Goal: Information Seeking & Learning: Learn about a topic

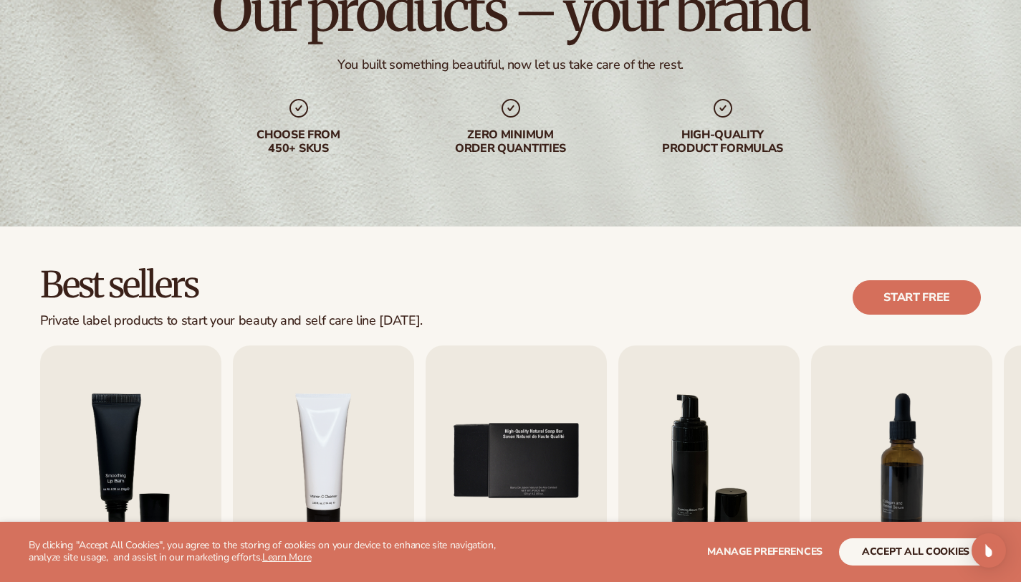
scroll to position [159, 0]
click at [910, 300] on link "Start free" at bounding box center [917, 296] width 128 height 34
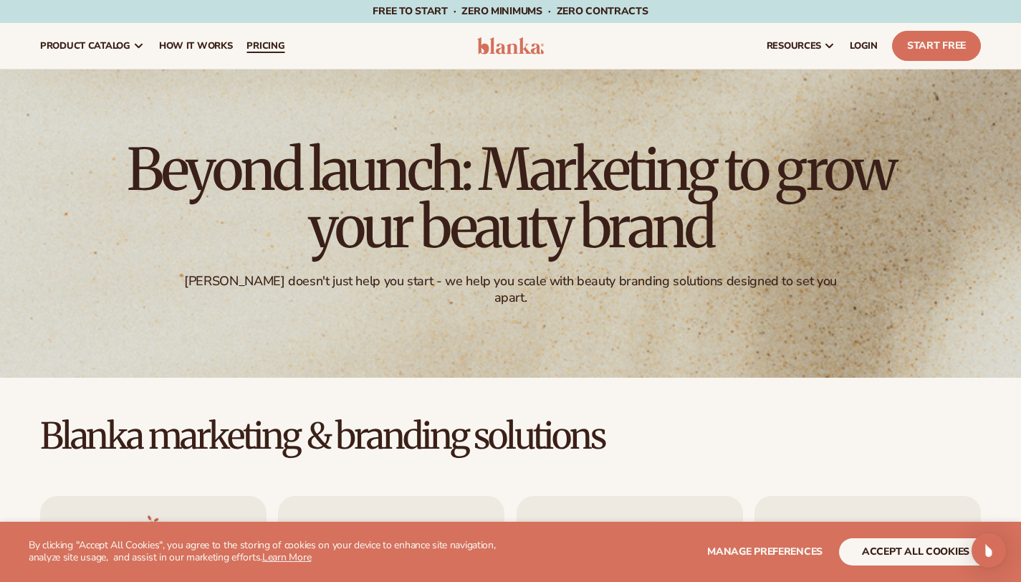
click at [284, 44] on span "pricing" at bounding box center [265, 45] width 38 height 11
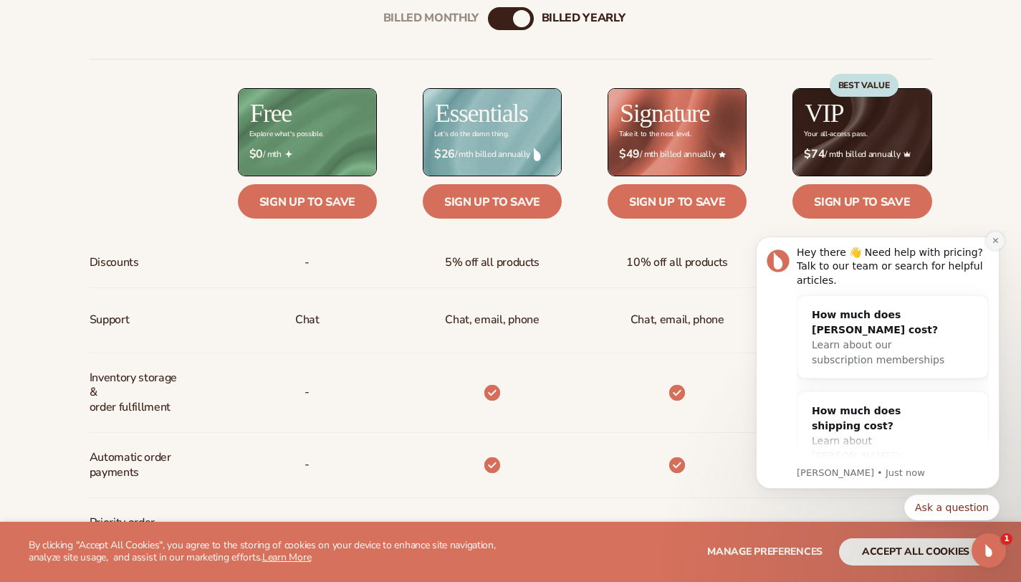
click at [999, 239] on button "Dismiss notification" at bounding box center [995, 240] width 19 height 19
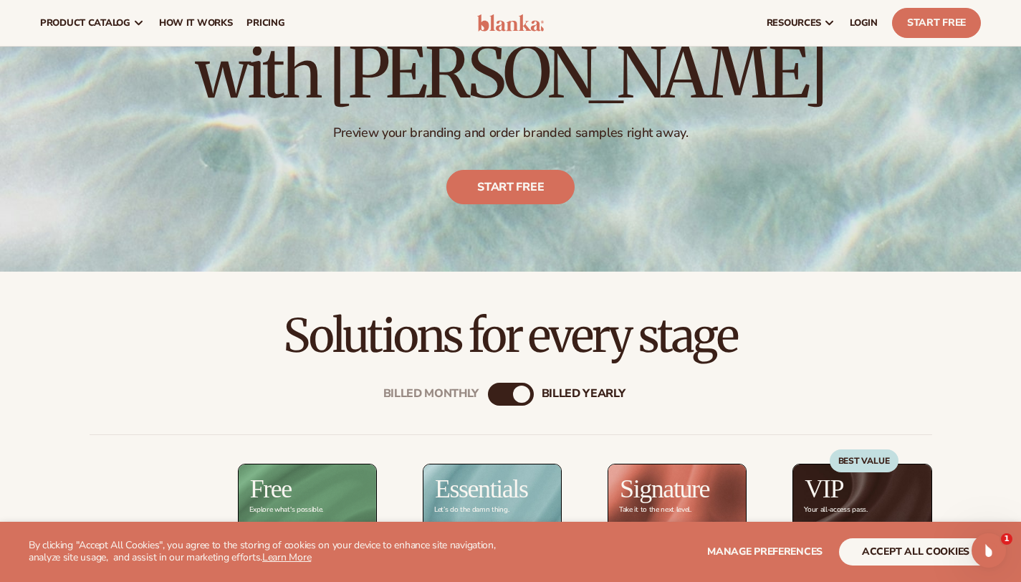
scroll to position [163, 0]
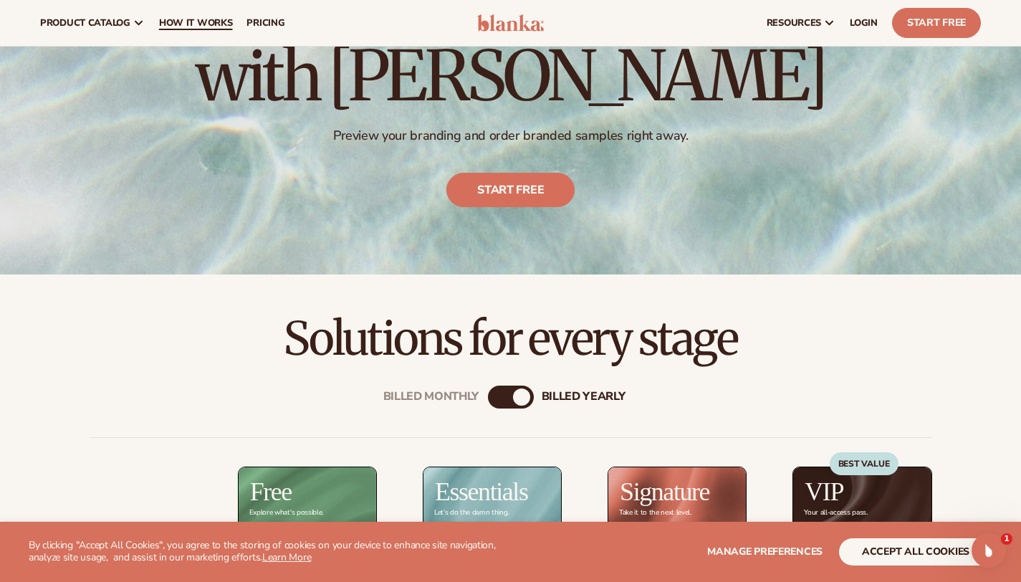
click at [225, 21] on span "How It Works" at bounding box center [196, 22] width 74 height 11
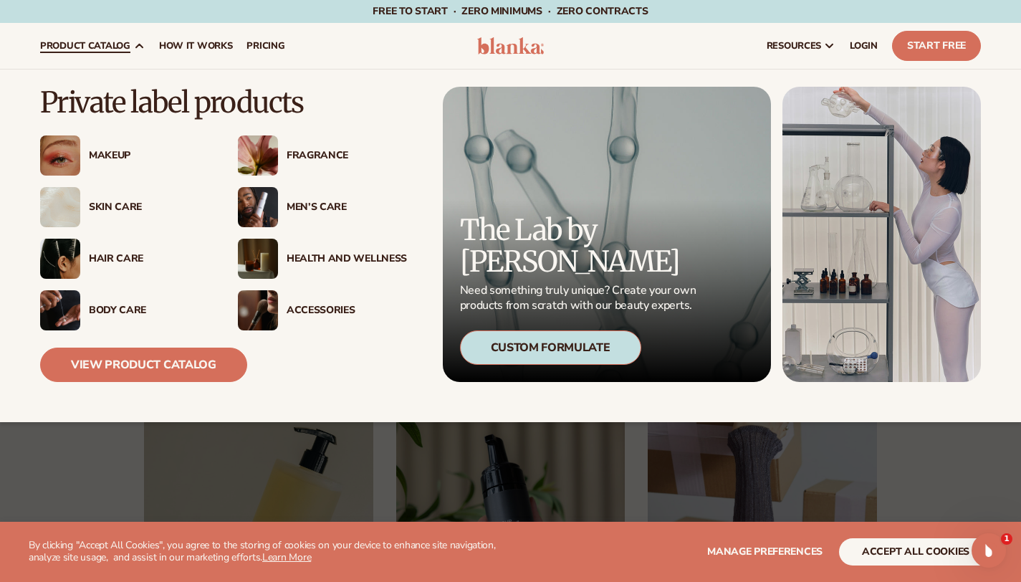
click at [100, 155] on div "Makeup" at bounding box center [149, 156] width 120 height 12
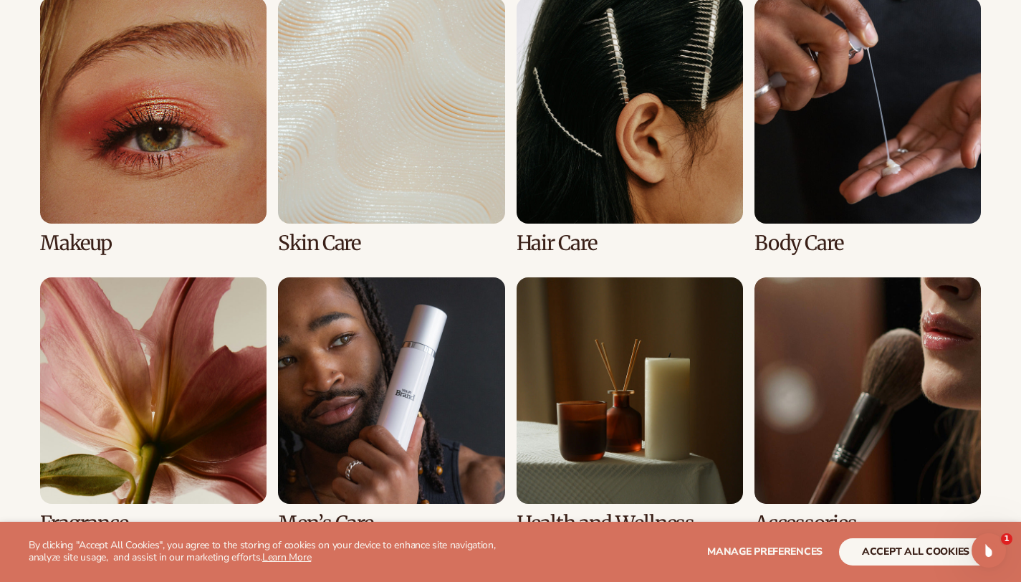
scroll to position [1072, 0]
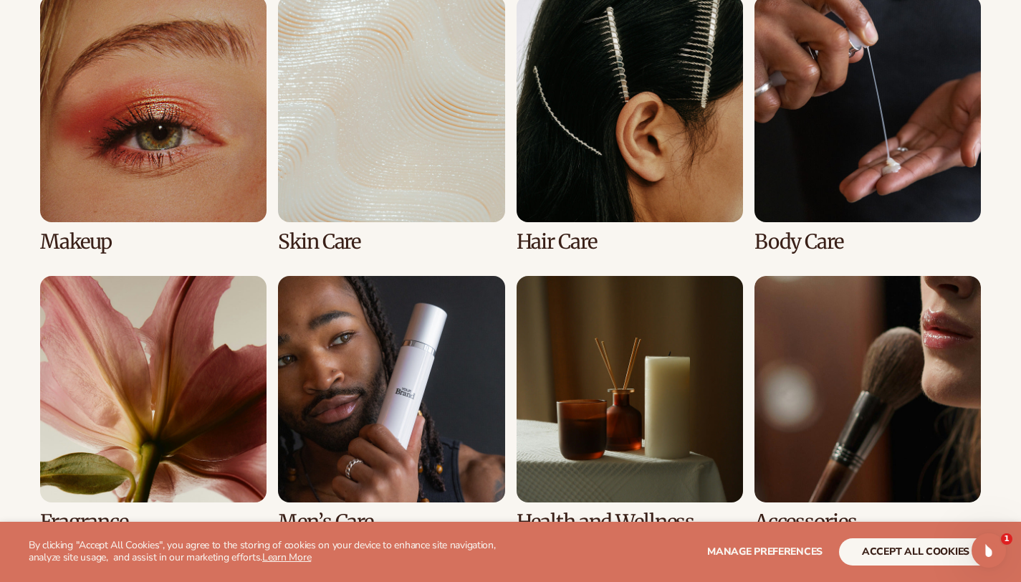
click at [325, 252] on link "2 / 8" at bounding box center [391, 124] width 226 height 257
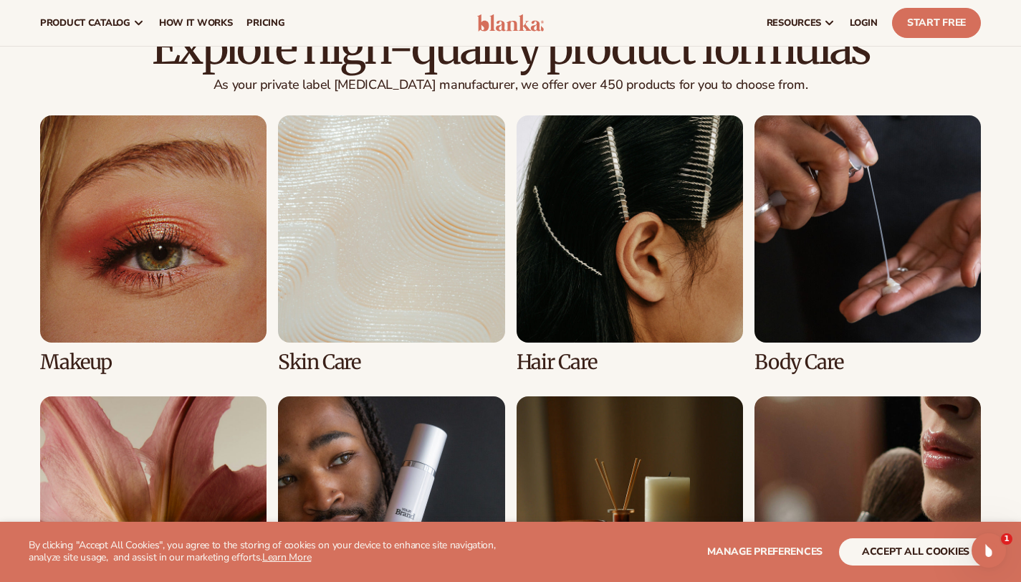
scroll to position [936, 0]
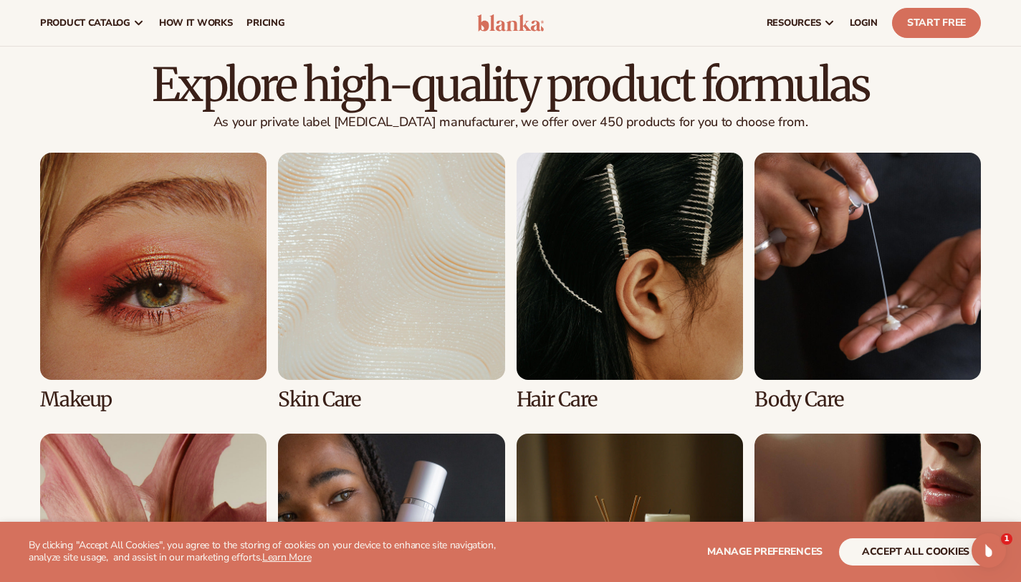
click at [921, 286] on link "4 / 8" at bounding box center [867, 281] width 226 height 257
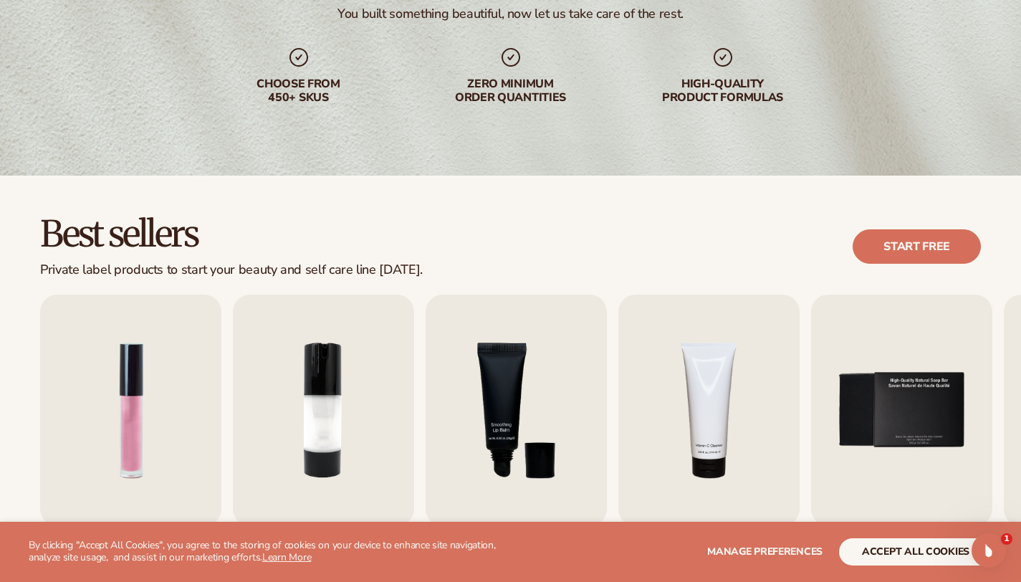
scroll to position [212, 0]
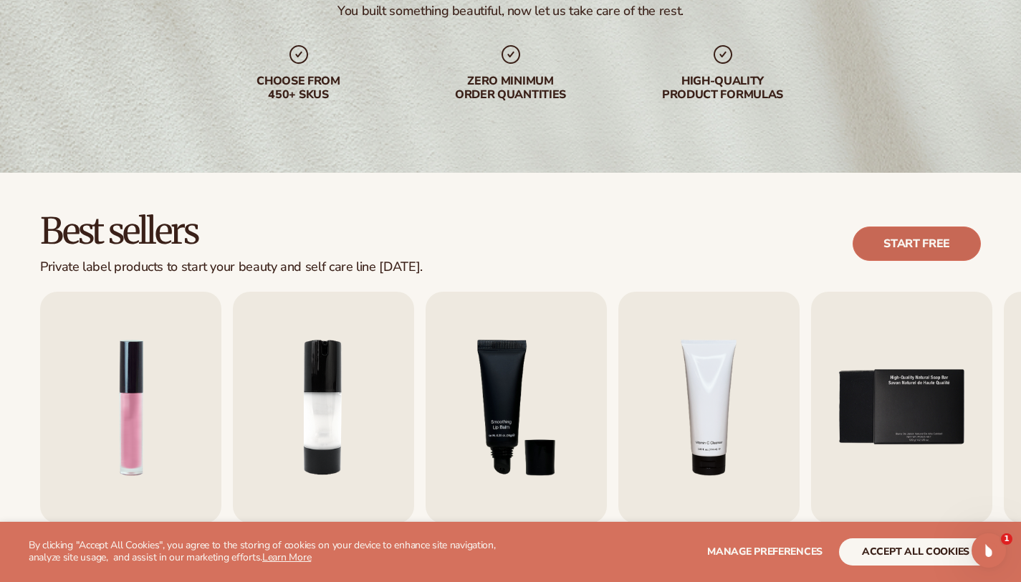
click at [927, 248] on link "Start free" at bounding box center [917, 243] width 128 height 34
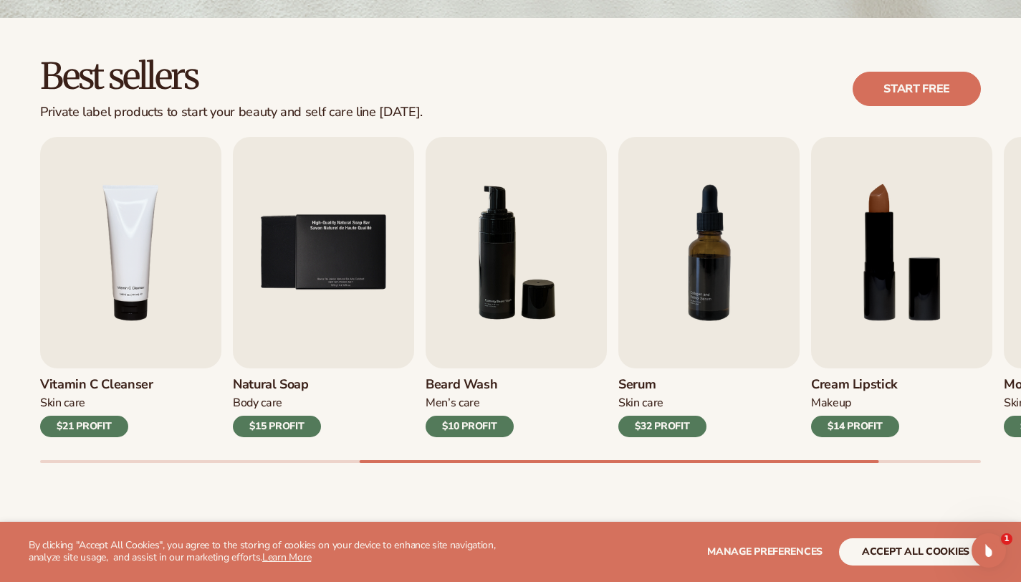
scroll to position [370, 0]
